Goal: Transaction & Acquisition: Purchase product/service

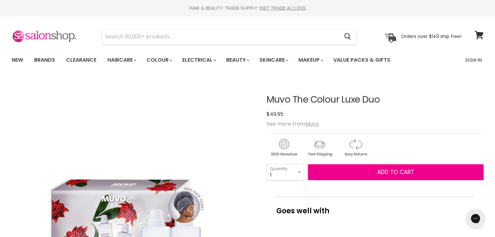
drag, startPoint x: 388, startPoint y: 96, endPoint x: 266, endPoint y: 96, distance: 122.6
copy div "Muvo The Colour Luxe Duo"
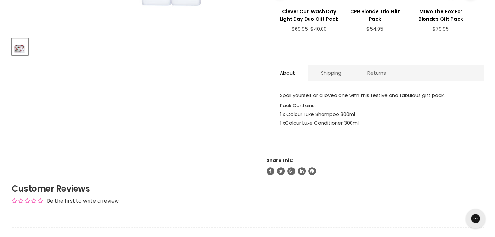
scroll to position [292, 0]
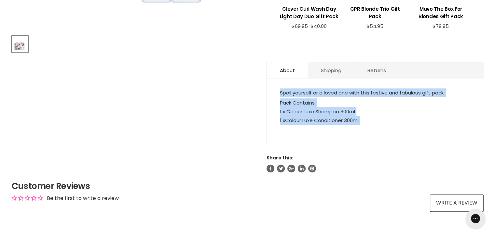
drag, startPoint x: 371, startPoint y: 124, endPoint x: 274, endPoint y: 91, distance: 101.7
click at [274, 91] on div "Spoil yourself or a loved one with this festive and fabulous gift pack. Pack Co…" at bounding box center [375, 115] width 217 height 60
copy div "Spoil yourself or a loved one with this festive and fabulous gift pack. Pack Co…"
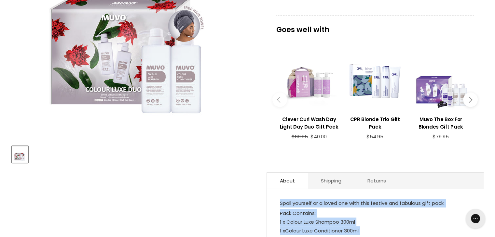
scroll to position [0, 0]
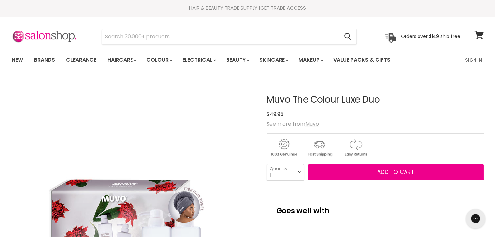
drag, startPoint x: 363, startPoint y: 103, endPoint x: 355, endPoint y: 102, distance: 7.7
click at [355, 102] on div "Muvo The Colour Luxe Duo No reviews $49.95" at bounding box center [374, 107] width 217 height 24
click at [387, 100] on h1 "Muvo The Colour Luxe Duo" at bounding box center [374, 100] width 217 height 10
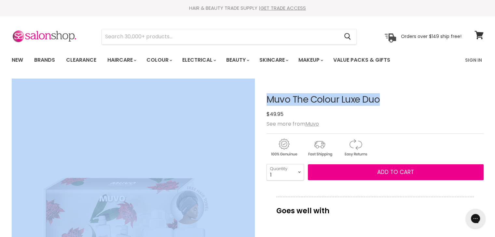
drag, startPoint x: 387, startPoint y: 100, endPoint x: 237, endPoint y: 84, distance: 151.2
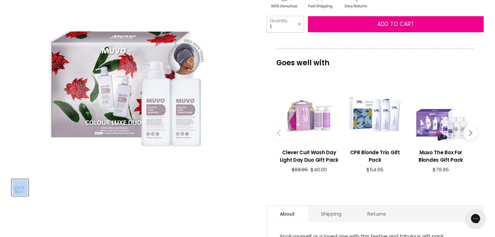
scroll to position [151, 0]
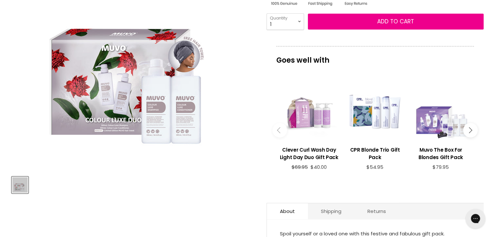
click at [456, 123] on div "Main content" at bounding box center [440, 111] width 59 height 59
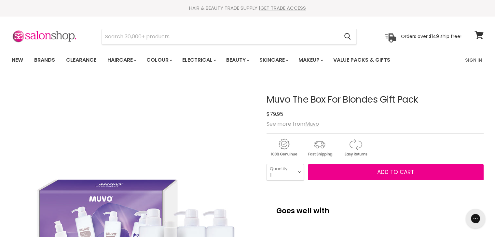
drag, startPoint x: 484, startPoint y: 97, endPoint x: 488, endPoint y: 119, distance: 23.1
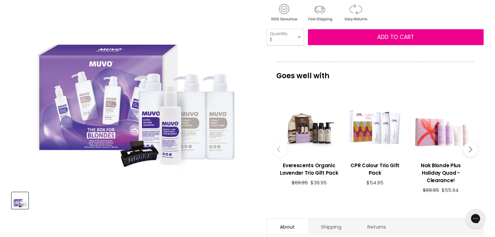
scroll to position [149, 0]
